Goal: Navigation & Orientation: Find specific page/section

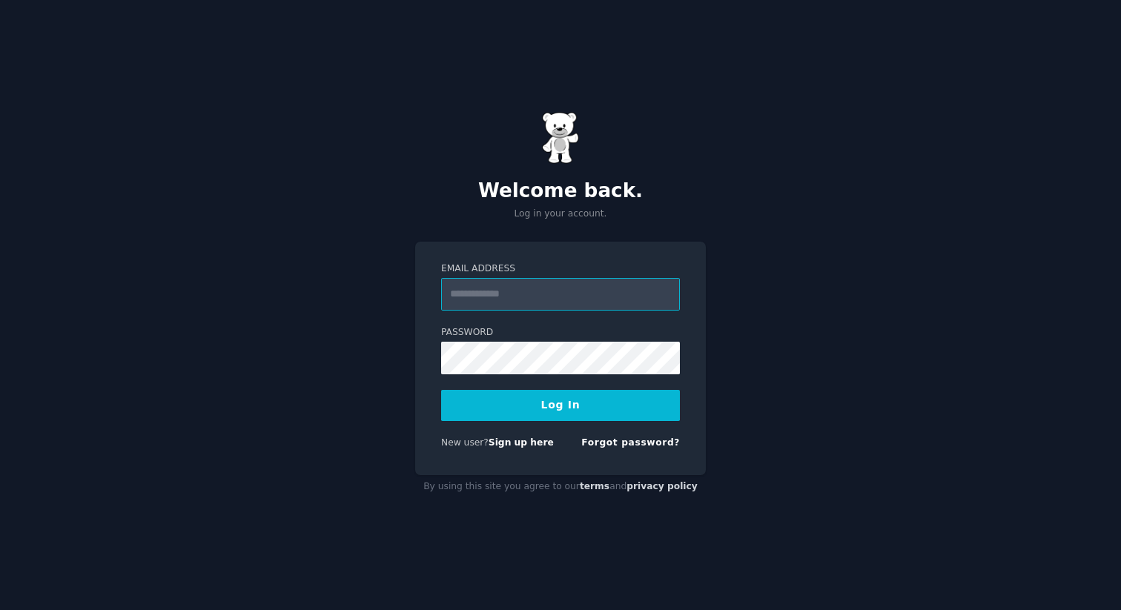
click at [511, 298] on input "Email Address" at bounding box center [560, 294] width 239 height 33
type input "**********"
click at [534, 399] on button "Log In" at bounding box center [560, 405] width 239 height 31
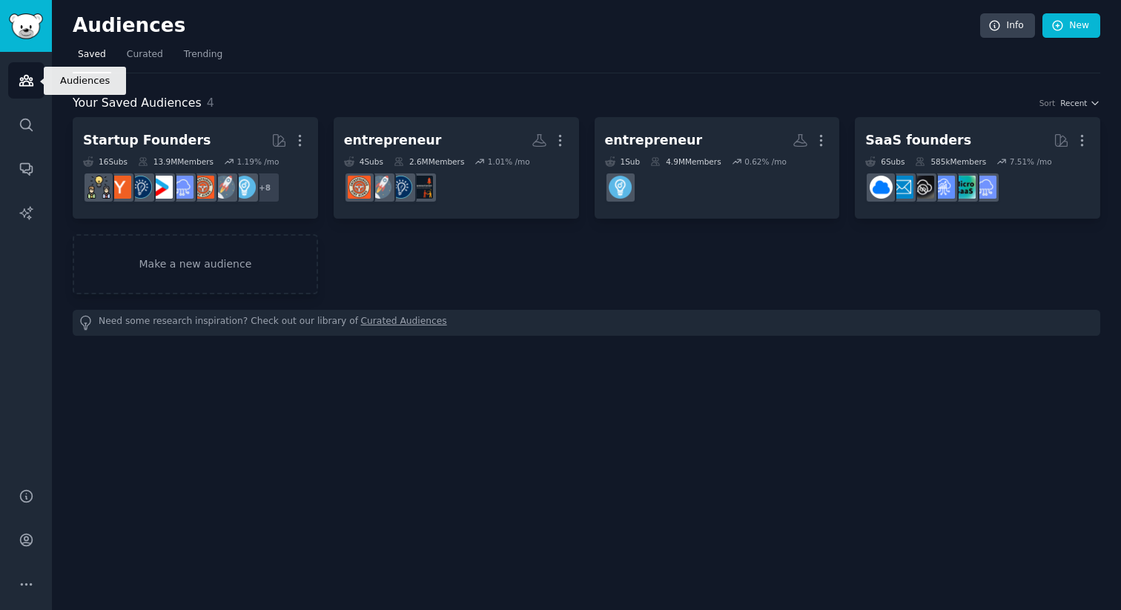
click at [24, 73] on icon "Sidebar" at bounding box center [27, 81] width 16 height 16
click at [139, 59] on span "Curated" at bounding box center [145, 54] width 36 height 13
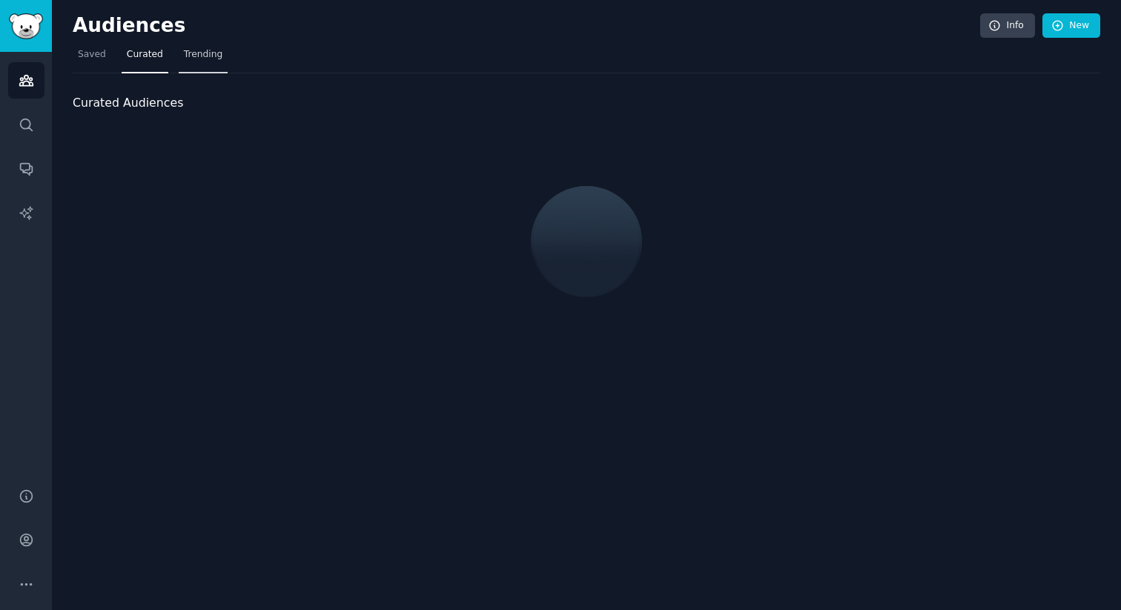
click at [197, 54] on span "Trending" at bounding box center [203, 54] width 39 height 13
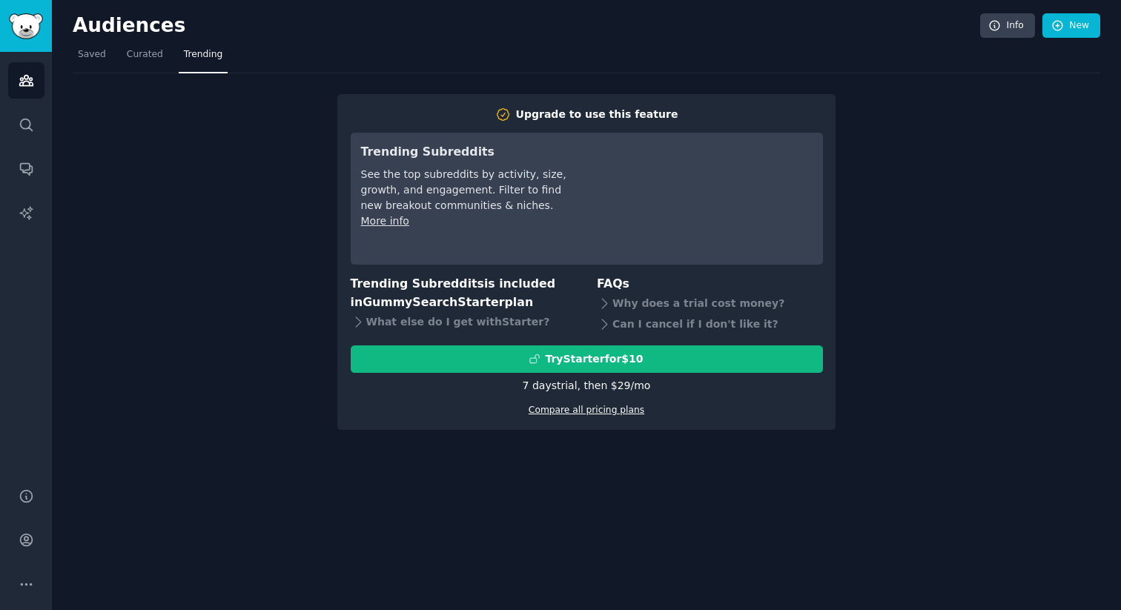
click at [601, 411] on link "Compare all pricing plans" at bounding box center [586, 410] width 116 height 10
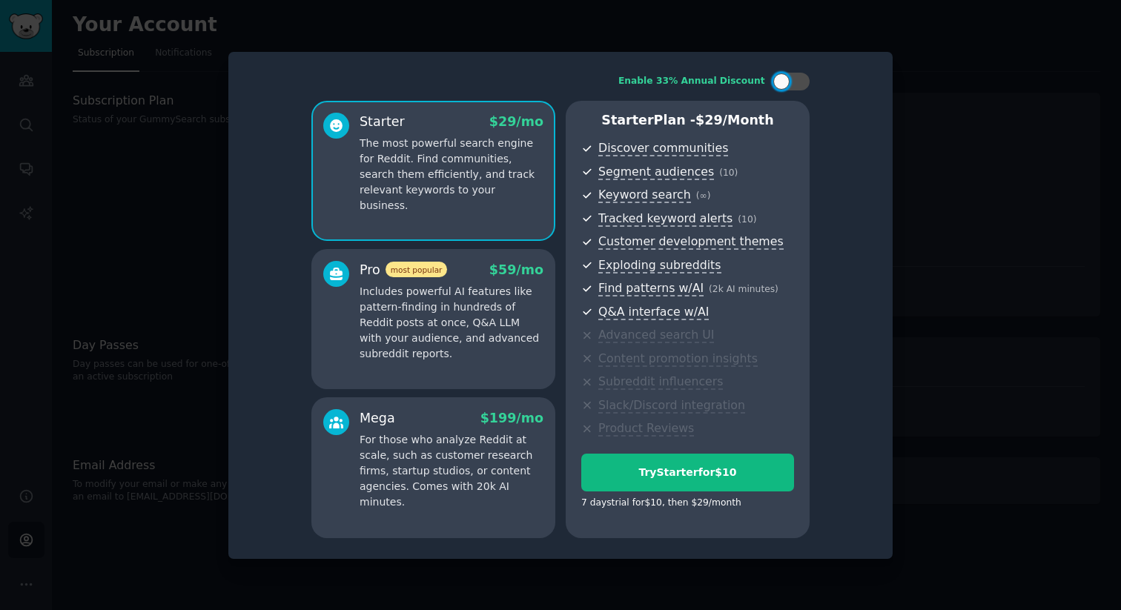
click at [995, 162] on div at bounding box center [560, 305] width 1121 height 610
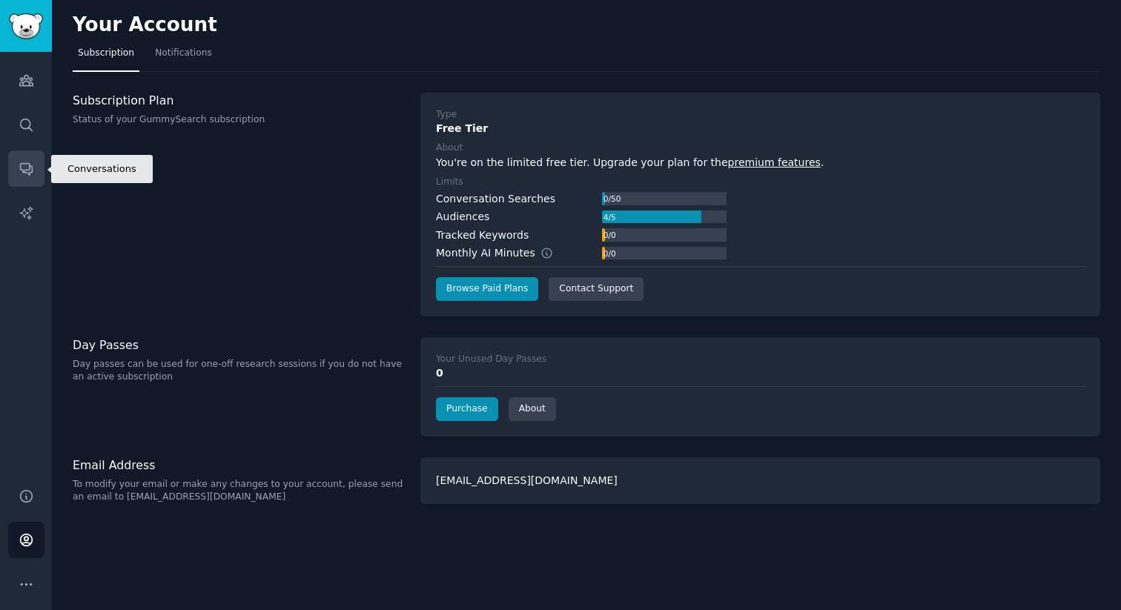
click at [24, 162] on icon "Sidebar" at bounding box center [27, 169] width 16 height 16
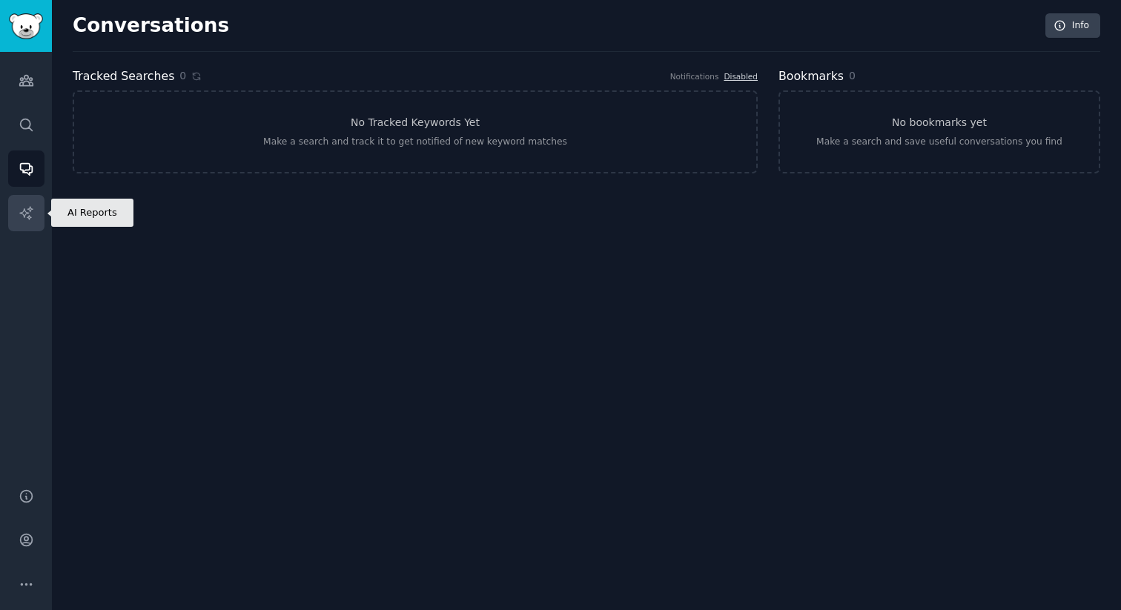
click at [30, 202] on link "AI Reports" at bounding box center [26, 213] width 36 height 36
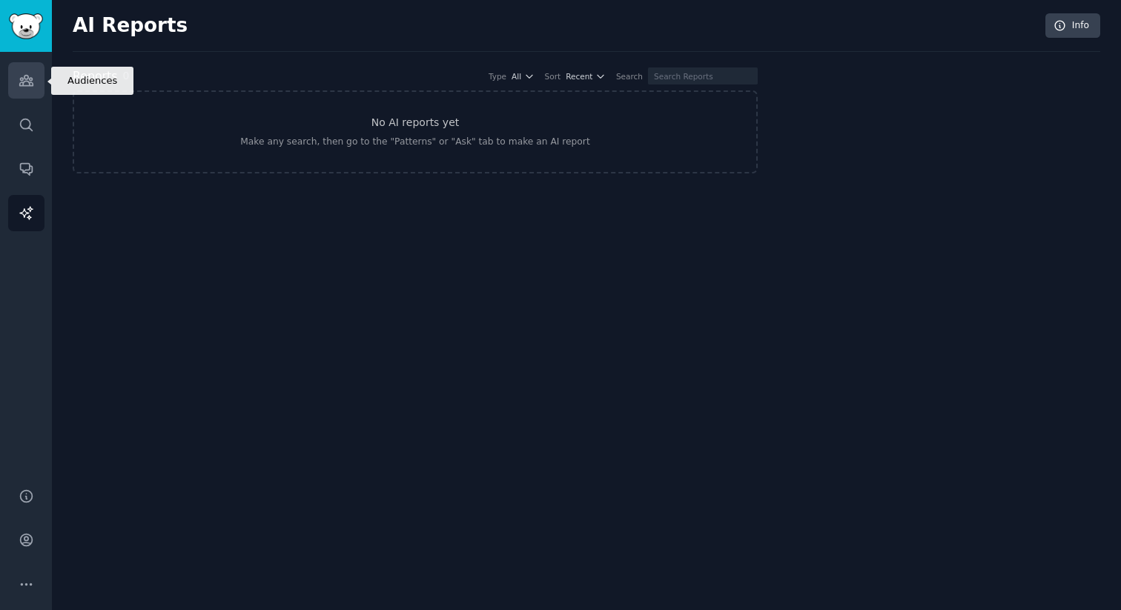
click at [20, 79] on icon "Sidebar" at bounding box center [25, 81] width 13 height 10
